Goal: Find specific page/section: Find specific page/section

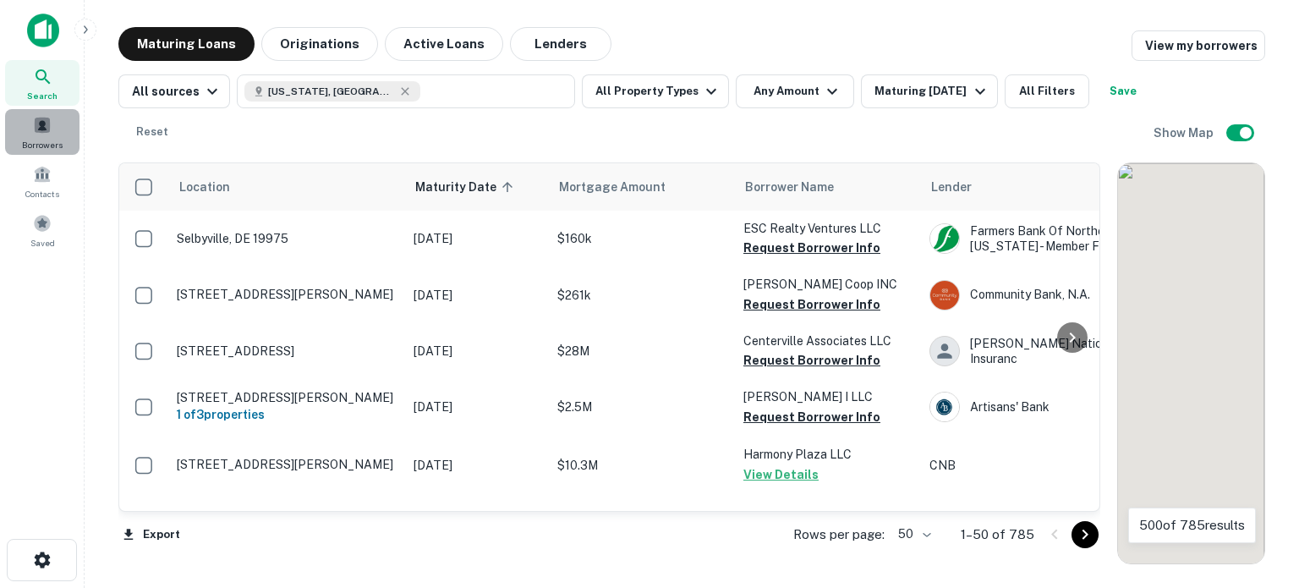
click at [34, 127] on span at bounding box center [42, 125] width 19 height 19
